Goal: Information Seeking & Learning: Understand process/instructions

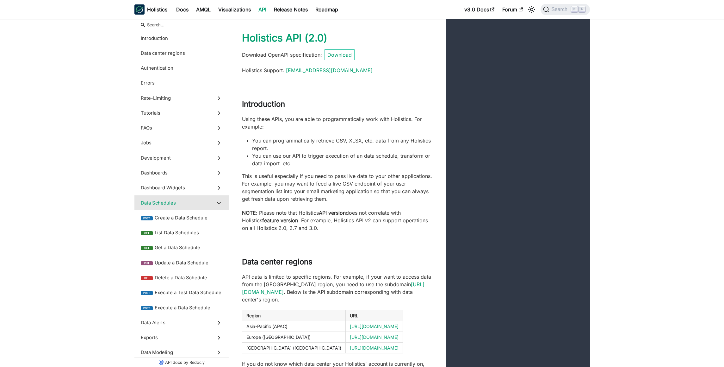
scroll to position [14032, 0]
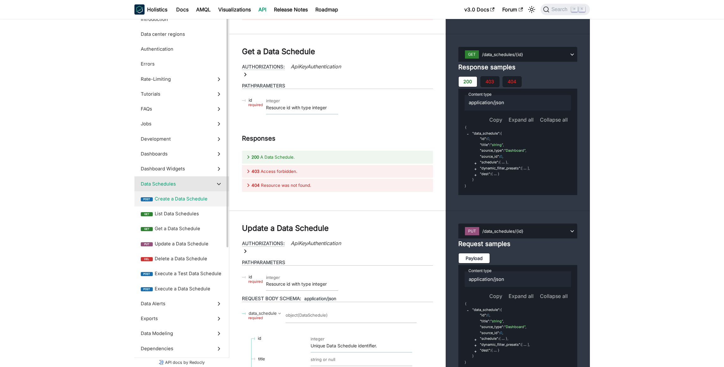
click at [160, 202] on span "Create a Data Schedule" at bounding box center [189, 198] width 68 height 7
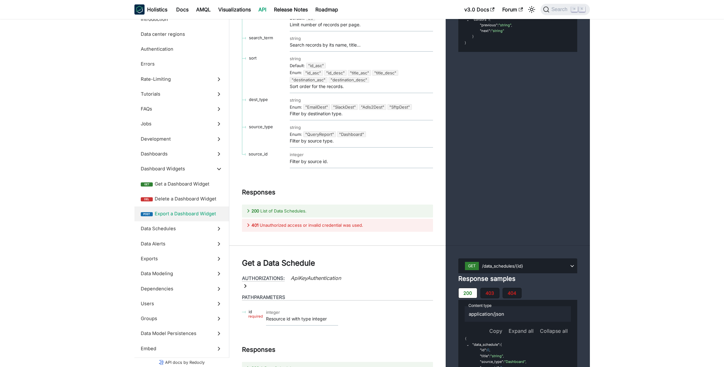
scroll to position [13691, 0]
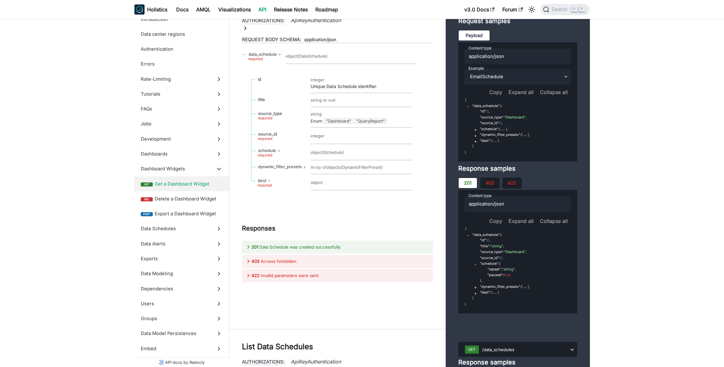
scroll to position [13762, 0]
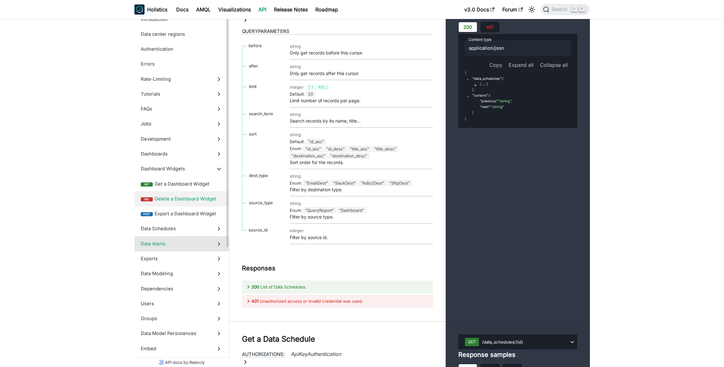
click at [169, 238] on label "Data Alerts" at bounding box center [181, 243] width 95 height 15
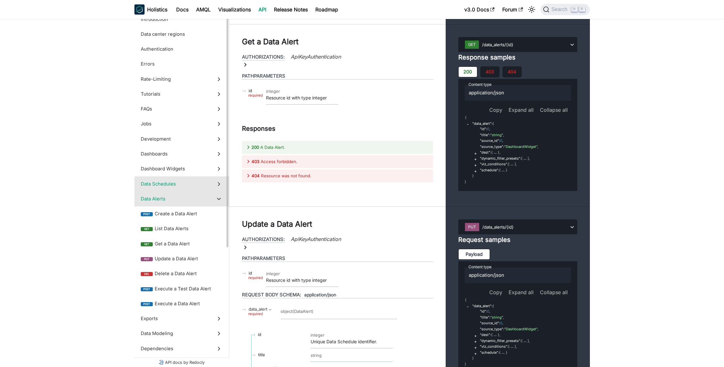
click at [180, 188] on label "Data Schedules" at bounding box center [181, 183] width 95 height 15
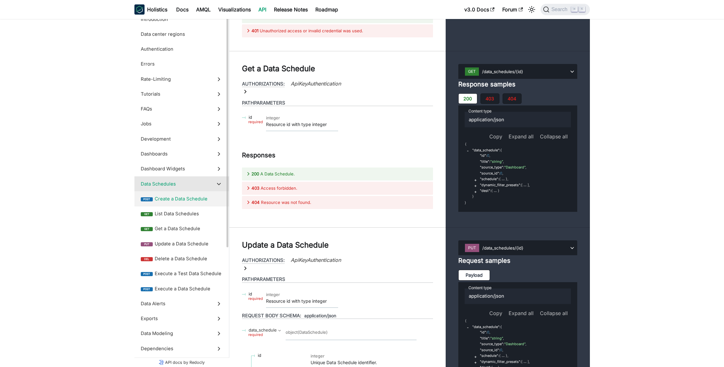
click at [181, 193] on label "post Create a Data Schedule" at bounding box center [181, 198] width 95 height 15
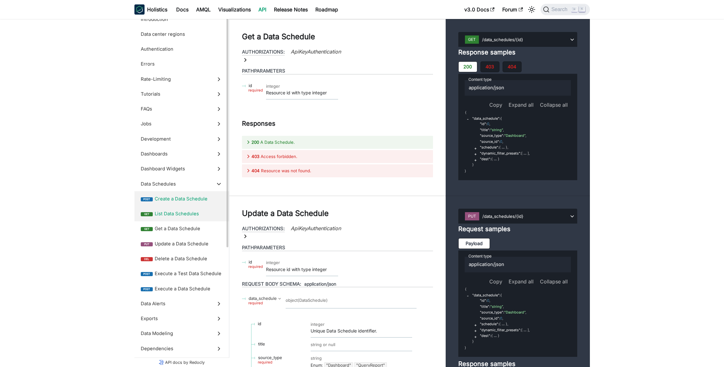
click at [182, 217] on span "List Data Schedules" at bounding box center [189, 213] width 68 height 7
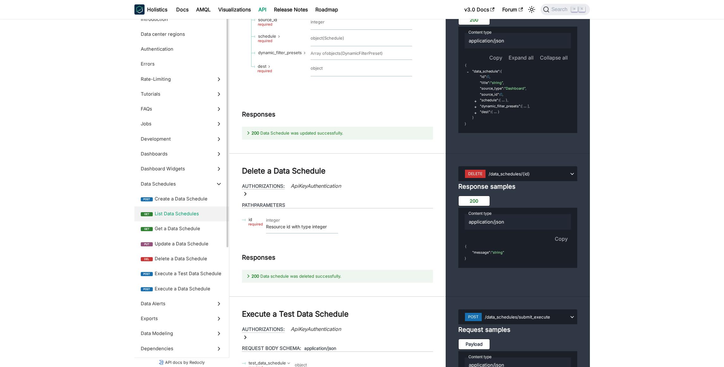
click at [192, 215] on span "List Data Schedules" at bounding box center [189, 213] width 68 height 7
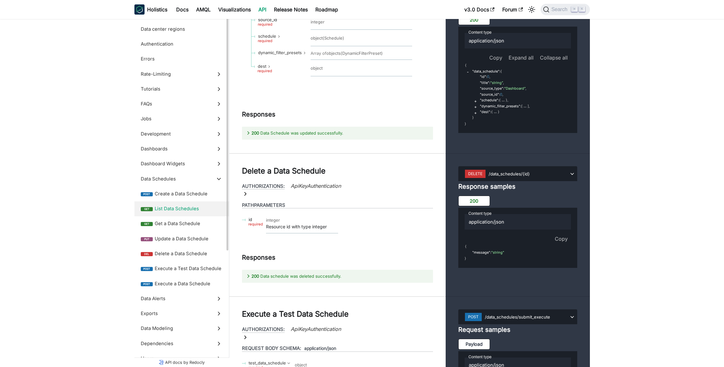
scroll to position [10, 0]
click at [168, 218] on span "Get a Data Schedule" at bounding box center [189, 218] width 68 height 7
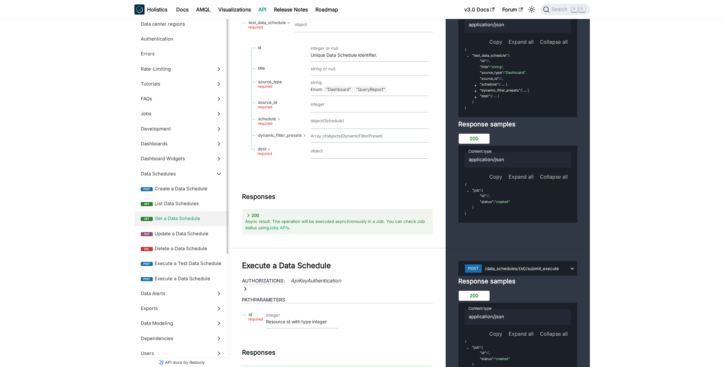
scroll to position [15, 0]
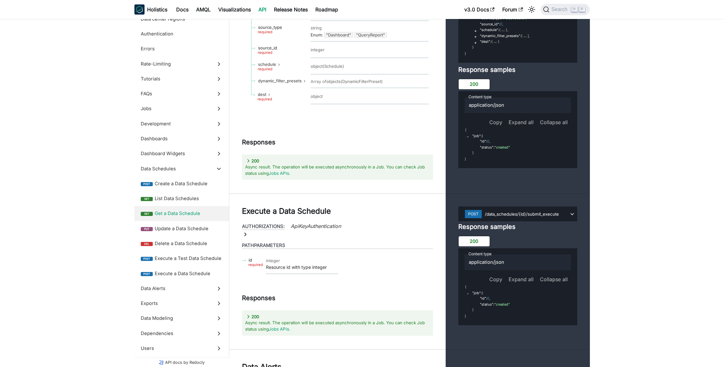
scroll to position [14829, 0]
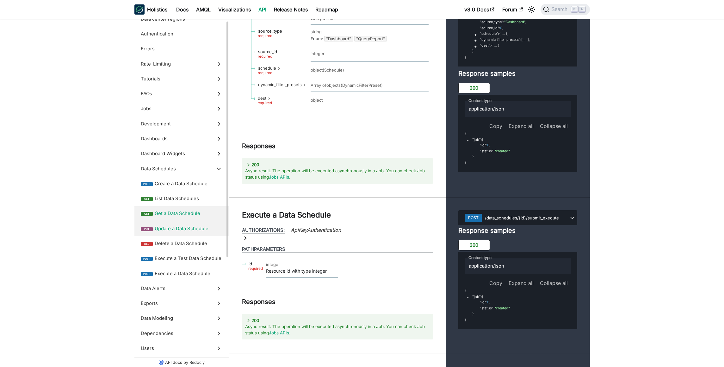
click at [204, 228] on span "Update a Data Schedule" at bounding box center [189, 228] width 68 height 7
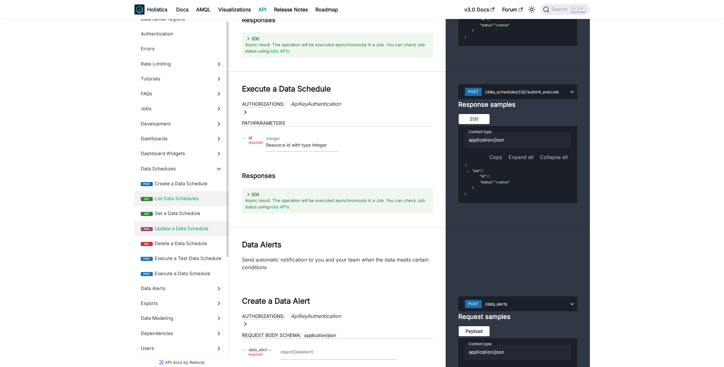
scroll to position [25, 0]
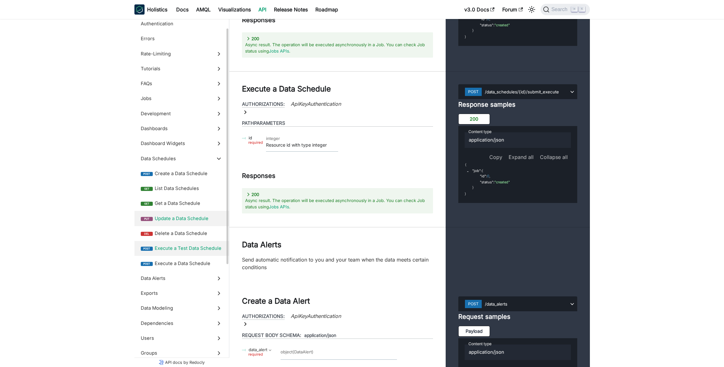
click at [184, 249] on span "Execute a Test Data Schedule" at bounding box center [189, 247] width 68 height 7
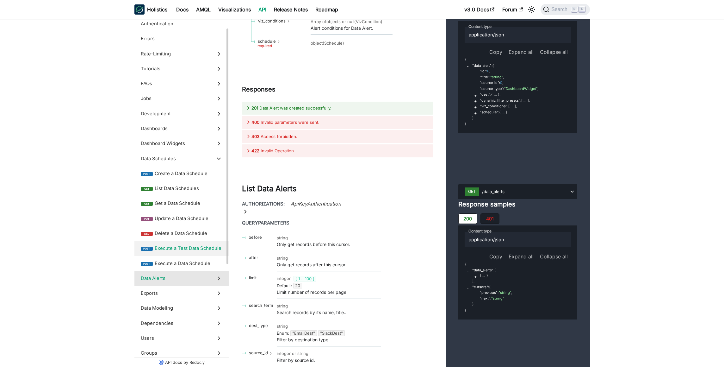
click at [176, 276] on span "Data Alerts" at bounding box center [176, 278] width 70 height 7
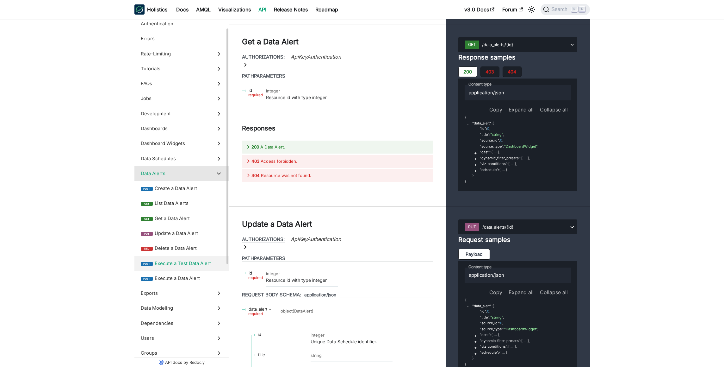
scroll to position [35, 0]
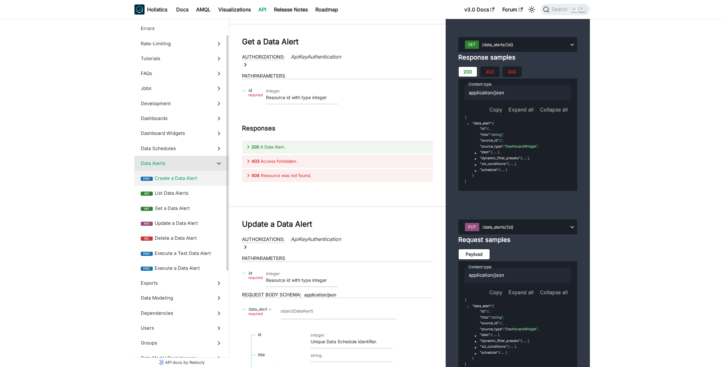
click at [172, 182] on label "post Create a Data Alert" at bounding box center [181, 178] width 95 height 15
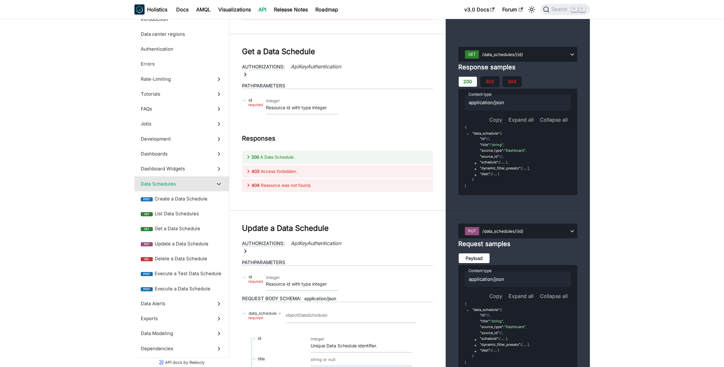
scroll to position [14073, 0]
